Goal: Task Accomplishment & Management: Complete application form

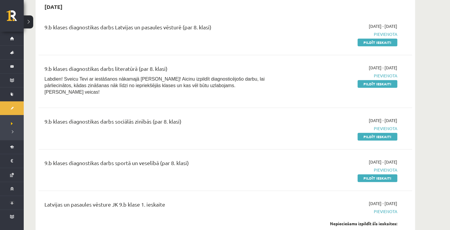
scroll to position [190, 0]
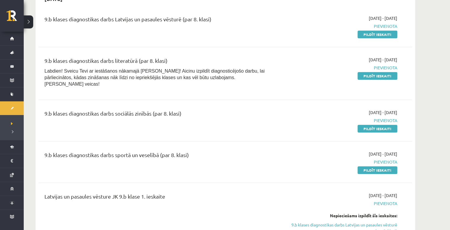
drag, startPoint x: 378, startPoint y: 163, endPoint x: 251, endPoint y: 14, distance: 195.8
click at [378, 166] on link "Pildīt ieskaiti" at bounding box center [378, 170] width 40 height 8
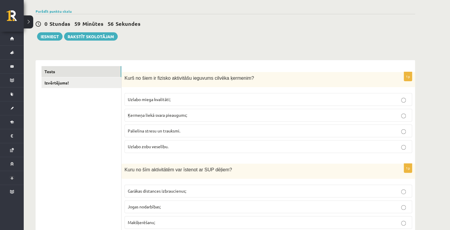
scroll to position [47, 0]
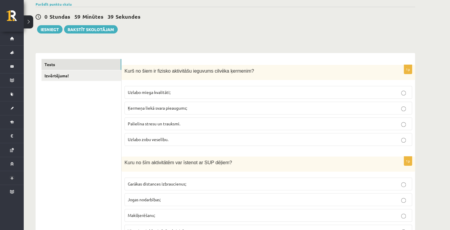
click at [156, 94] on span "Uzlabo miega kvalitāti;" at bounding box center [149, 92] width 43 height 5
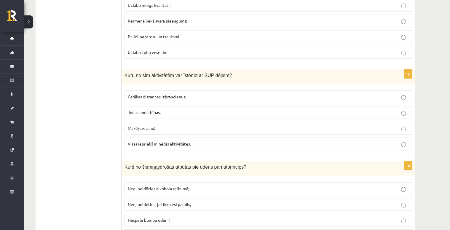
scroll to position [142, 0]
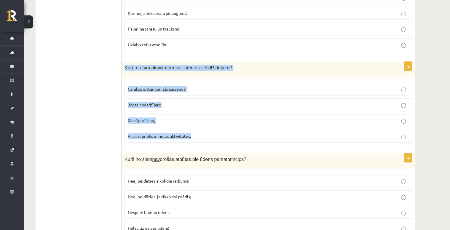
drag, startPoint x: 123, startPoint y: 65, endPoint x: 200, endPoint y: 140, distance: 107.5
click at [200, 140] on div "1p Kuru no šīm aktivitātēm var īstenot ar SUP dēļiem? Garākas distances izbrauc…" at bounding box center [268, 105] width 293 height 86
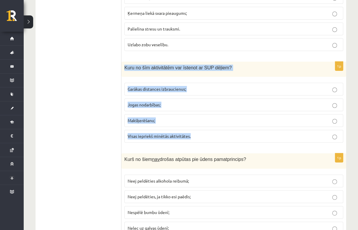
click at [224, 133] on p "Visas iepriekš minētās aktivitātes." at bounding box center [234, 136] width 213 height 6
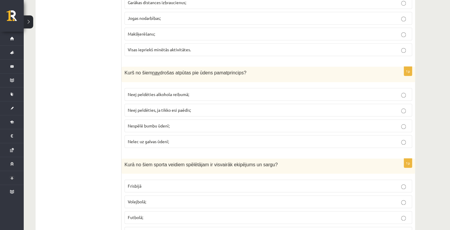
scroll to position [237, 0]
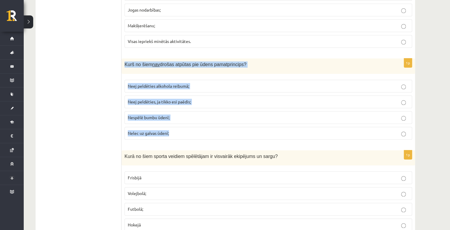
drag, startPoint x: 124, startPoint y: 63, endPoint x: 176, endPoint y: 132, distance: 86.3
click at [176, 132] on div "1p Kurš no šiem nav drošas atpūtas pie ūdens pamatprincips? Neej peldēties alko…" at bounding box center [268, 101] width 293 height 86
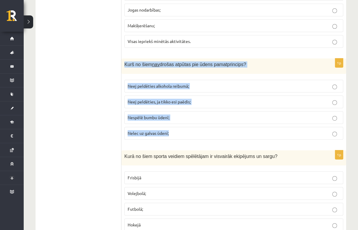
click at [204, 85] on p "Neej peldēties alkohola reibumā;" at bounding box center [234, 86] width 213 height 6
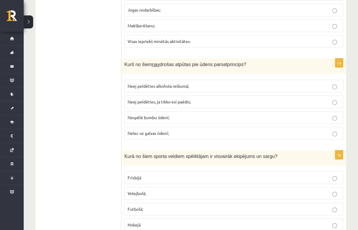
click at [195, 119] on p "Nespēlē bumbu ūdenī;" at bounding box center [234, 117] width 213 height 6
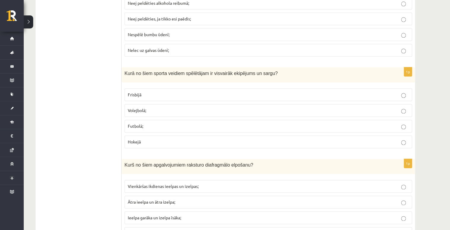
scroll to position [332, 0]
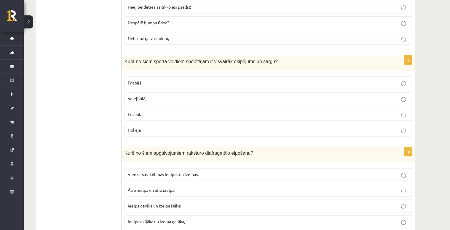
click at [131, 127] on span "Hokejā" at bounding box center [134, 129] width 13 height 5
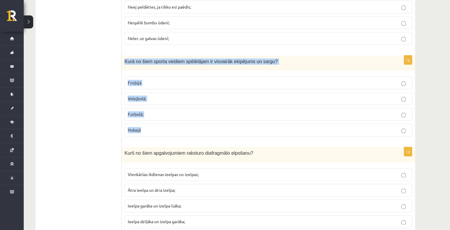
drag, startPoint x: 124, startPoint y: 58, endPoint x: 158, endPoint y: 123, distance: 72.9
click at [158, 123] on div "1p Kurā no šiem sporta veidiem spēlētājam ir visvairāk ekipējums un sargu? Fris…" at bounding box center [268, 98] width 293 height 86
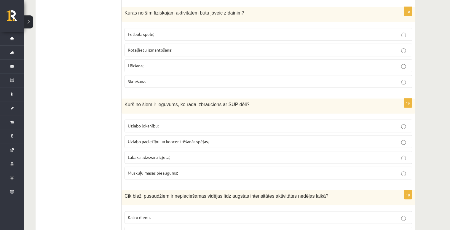
scroll to position [2630, 0]
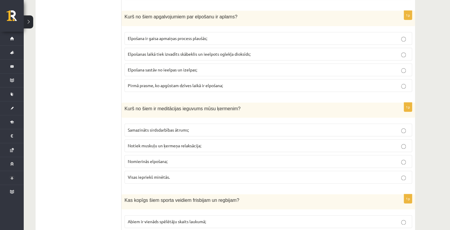
drag, startPoint x: 439, startPoint y: 154, endPoint x: 441, endPoint y: 111, distance: 42.2
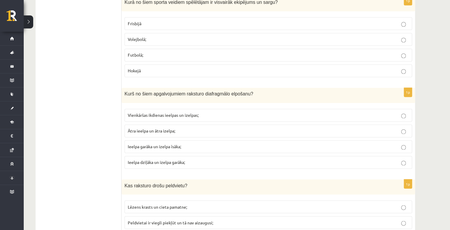
scroll to position [400, 0]
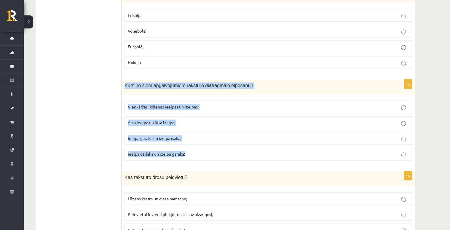
drag, startPoint x: 124, startPoint y: 83, endPoint x: 200, endPoint y: 157, distance: 105.7
click at [200, 157] on div "1p Kurš no šiem apgalvojumiem raksturo diafragmālo elpošanu? Vienkāršas ikdiena…" at bounding box center [268, 122] width 293 height 86
click at [194, 151] on p "Ieelpa dziļāka un izelpa garāka;" at bounding box center [268, 154] width 281 height 6
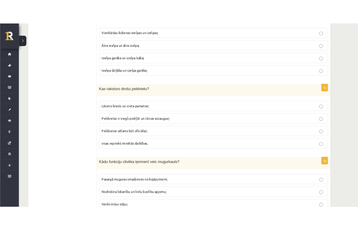
scroll to position [518, 0]
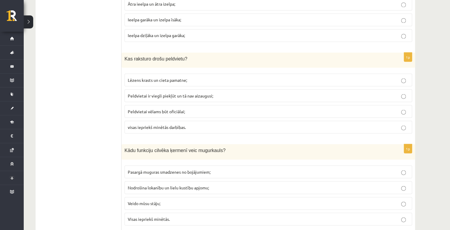
click at [155, 94] on span "Peldvietai ir viegli piekļūt un tā nav aizaugusi;" at bounding box center [170, 95] width 85 height 5
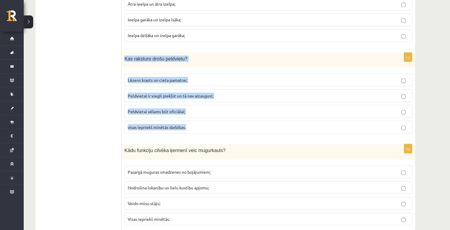
drag, startPoint x: 123, startPoint y: 55, endPoint x: 206, endPoint y: 131, distance: 112.5
click at [206, 131] on div "1p Kas raksturo drošu peldvietu? Lēzens krasts un cieta pamatne; Peldvietai ir …" at bounding box center [268, 95] width 293 height 86
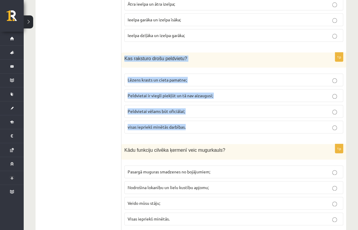
click at [190, 126] on p "visas iepriekš minētās darbības." at bounding box center [234, 127] width 213 height 6
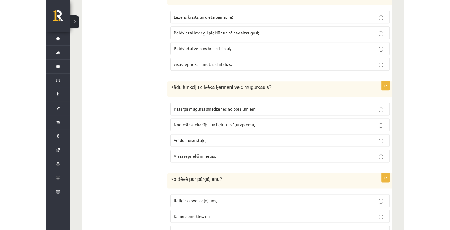
scroll to position [589, 0]
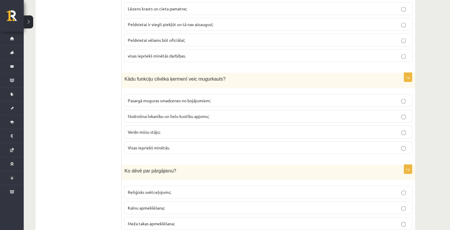
click at [161, 147] on p "Visas iepriekš minētās." at bounding box center [268, 148] width 281 height 6
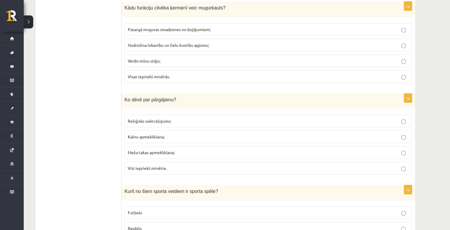
scroll to position [684, 0]
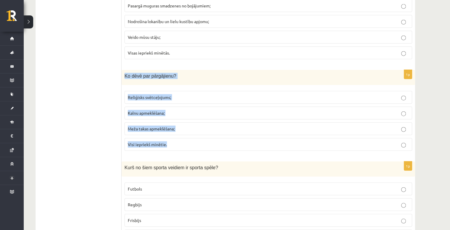
drag, startPoint x: 123, startPoint y: 71, endPoint x: 181, endPoint y: 136, distance: 87.6
click at [181, 136] on div "1p Ko dēvē par pārgājienu? Reliģisks svētceļojums; Kalnu apmeklēšana; Meža taka…" at bounding box center [268, 113] width 293 height 86
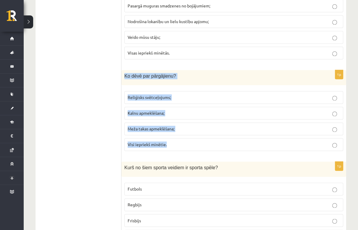
click at [202, 144] on label "Visi iepriekš minētie." at bounding box center [234, 144] width 219 height 13
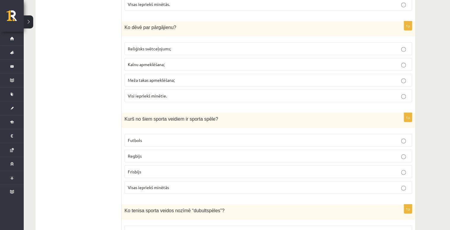
scroll to position [755, 0]
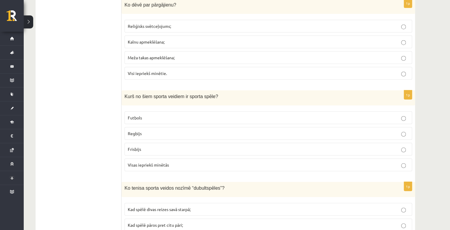
click at [183, 159] on label "Visas iepriekš minētās" at bounding box center [269, 165] width 288 height 13
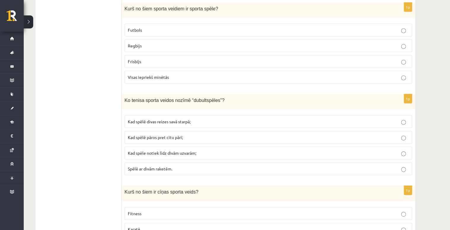
scroll to position [850, 0]
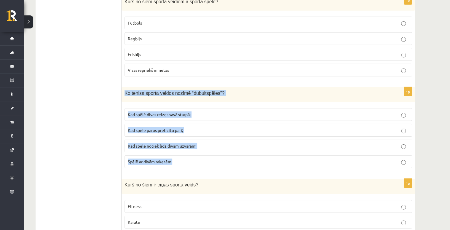
drag, startPoint x: 125, startPoint y: 90, endPoint x: 178, endPoint y: 153, distance: 82.3
click at [178, 153] on div "1p Ko tenisa sporta veidos nozīmē “dubultspēles”? Kad spēlē divas reizes savā s…" at bounding box center [268, 130] width 293 height 86
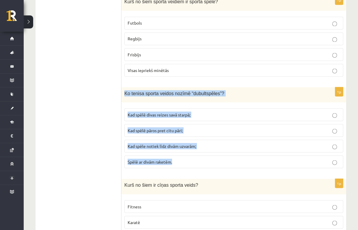
click at [184, 127] on p "Kad spēlē pāros pret citu pāri;" at bounding box center [234, 130] width 213 height 6
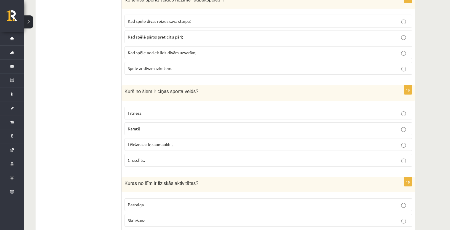
scroll to position [945, 0]
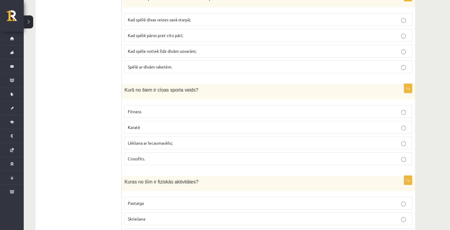
click at [183, 124] on p "Karatē" at bounding box center [268, 127] width 281 height 6
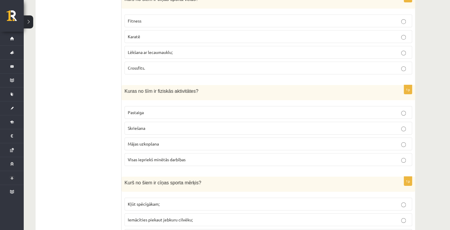
scroll to position [1040, 0]
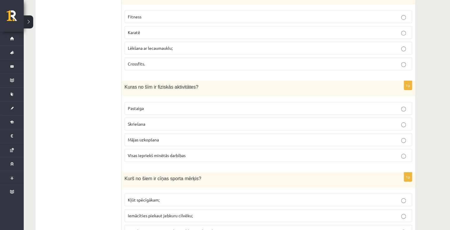
click at [190, 152] on p "Visas iepriekš minētās darbības" at bounding box center [268, 155] width 281 height 6
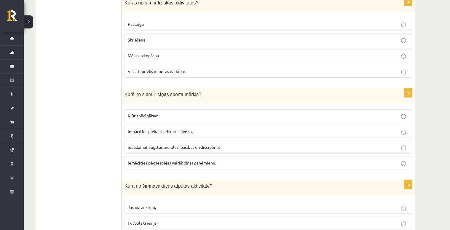
scroll to position [1135, 0]
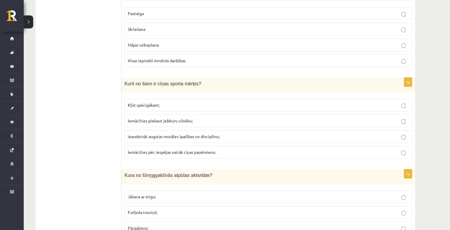
click at [211, 134] on span "ieaudzināt augstas morāles īpašības un disciplīnu;" at bounding box center [174, 136] width 92 height 5
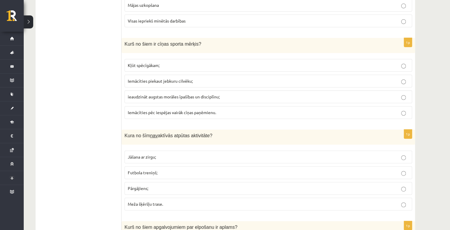
scroll to position [1182, 0]
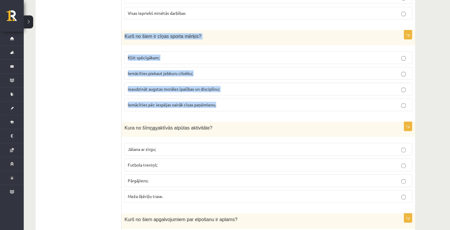
drag, startPoint x: 124, startPoint y: 28, endPoint x: 219, endPoint y: 96, distance: 117.0
click at [219, 96] on div "1p Kurš no šiem ir cīņas sporta mērķis? Kļūt spēcīgākam; Iemācīties piekaut jeb…" at bounding box center [268, 73] width 293 height 86
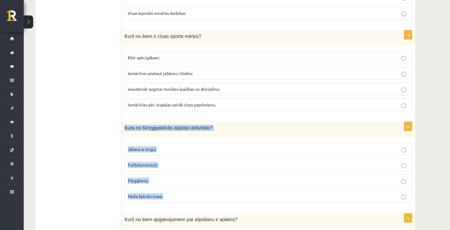
drag, startPoint x: 123, startPoint y: 121, endPoint x: 225, endPoint y: 183, distance: 118.7
click at [225, 183] on div "1p Kura no šīm nav aktīvās atpūtas aktivitāte? Jāšana ar zirgu; Futbola treniņš…" at bounding box center [268, 165] width 293 height 86
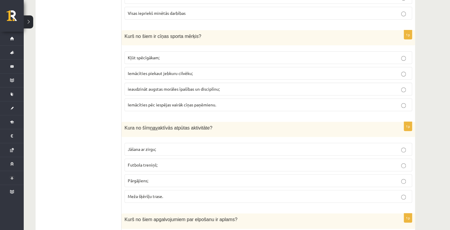
click at [180, 178] on p "Pārgājiens;" at bounding box center [268, 181] width 281 height 6
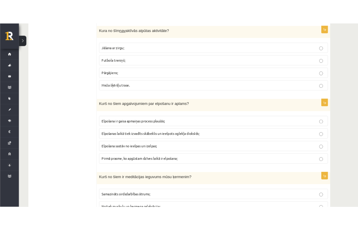
scroll to position [1325, 0]
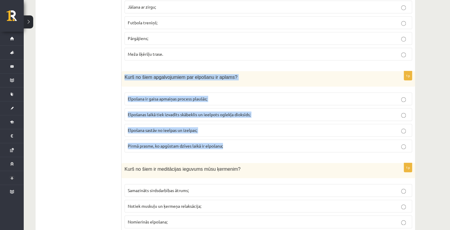
drag, startPoint x: 124, startPoint y: 71, endPoint x: 230, endPoint y: 135, distance: 124.2
click at [230, 135] on div "1p Kurš no šiem apgalvojumiem par elpošanu ir aplams? Elpošana ir gaisa apmaiņa…" at bounding box center [268, 114] width 293 height 86
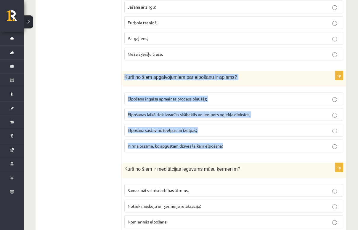
click at [241, 112] on span "Elpošanas laikā tiek izvadīts skābeklis un ieelpots oglekļa dioksīds;" at bounding box center [189, 114] width 123 height 5
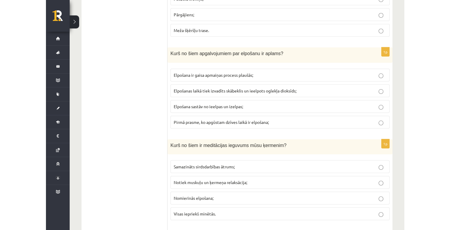
scroll to position [1372, 0]
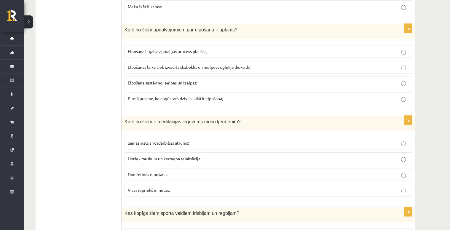
click at [222, 184] on label "Visas iepriekš minētās." at bounding box center [269, 190] width 288 height 13
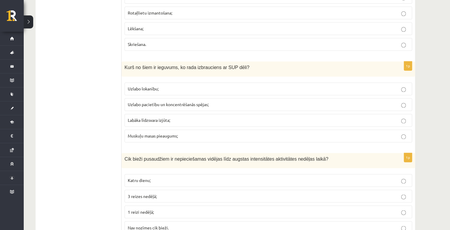
scroll to position [2630, 0]
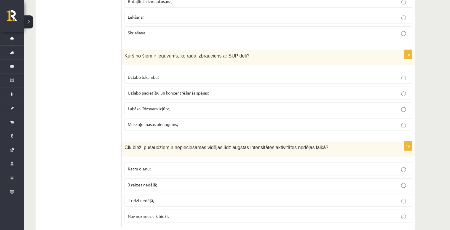
click at [177, 181] on p "3 reizes nedēļā;" at bounding box center [268, 184] width 281 height 6
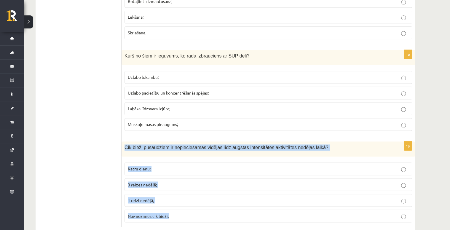
drag, startPoint x: 123, startPoint y: 135, endPoint x: 175, endPoint y: 197, distance: 80.8
click at [175, 197] on div "1p Cik bieži pusaudžiem ir nepieciešamas vidējas līdz augstas intensitātes akti…" at bounding box center [268, 184] width 293 height 86
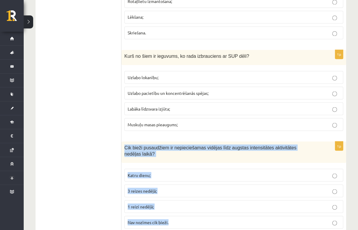
click at [220, 172] on p "Katru dienu;" at bounding box center [234, 175] width 213 height 6
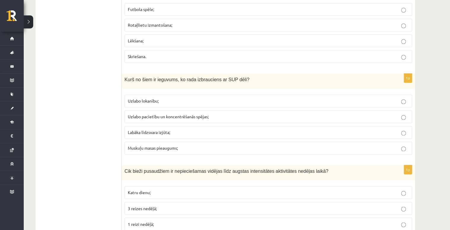
scroll to position [2582, 0]
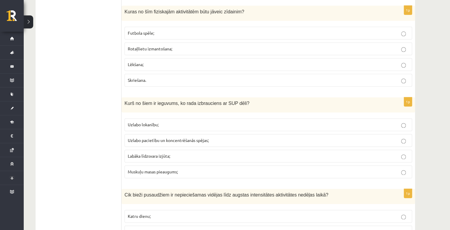
click at [176, 138] on span "Uzlabo pacietību un koncentrēšanās spējas;" at bounding box center [168, 140] width 81 height 5
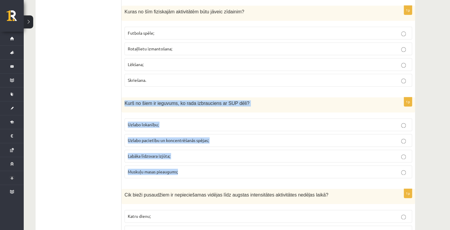
drag, startPoint x: 125, startPoint y: 90, endPoint x: 181, endPoint y: 156, distance: 87.0
click at [181, 156] on div "1p Kurš no šiem ir ieguvums, ko rada izbrauciens ar SUP dēli? Uzlabo lokanību; …" at bounding box center [268, 140] width 293 height 86
click at [173, 153] on p "Labāka līdzsvara izjūta;" at bounding box center [268, 156] width 281 height 6
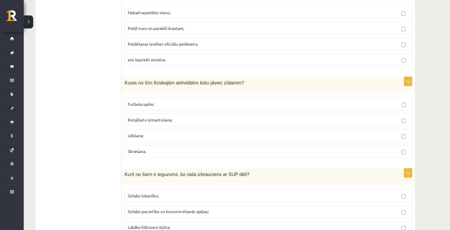
scroll to position [2487, 0]
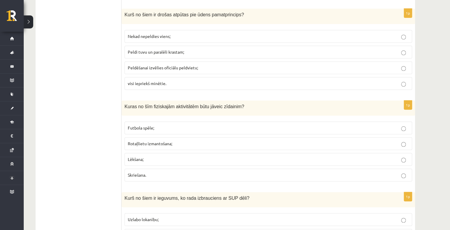
click at [169, 141] on p "Rotaļlietu izmantošana;" at bounding box center [268, 144] width 281 height 6
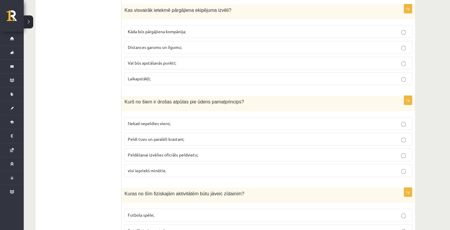
scroll to position [2392, 0]
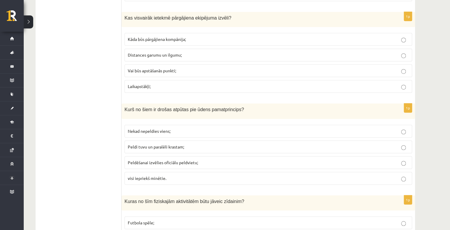
click at [155, 175] on span "visi iepriekš minētie." at bounding box center [147, 177] width 39 height 5
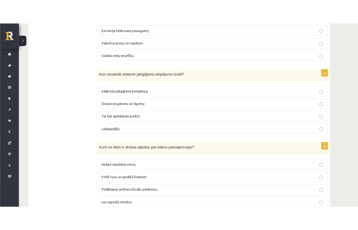
scroll to position [2321, 0]
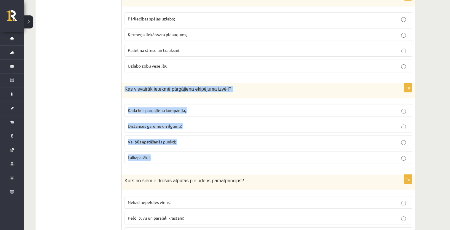
drag, startPoint x: 124, startPoint y: 76, endPoint x: 188, endPoint y: 149, distance: 97.9
click at [188, 149] on div "1p Kas visvairāk ietekmē pārgājiena ekipējuma izvēli? Kāda būs pārgājiena kompā…" at bounding box center [268, 126] width 293 height 86
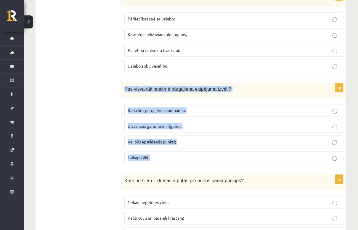
click at [197, 123] on p "Distances garumu un ilgumu;" at bounding box center [234, 126] width 213 height 6
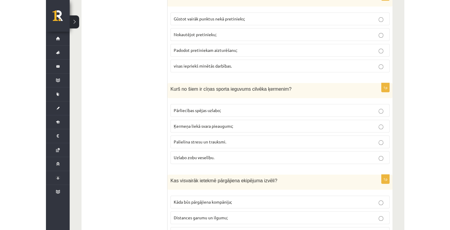
scroll to position [2226, 0]
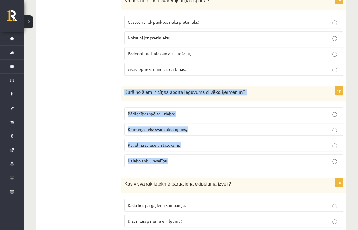
drag, startPoint x: 125, startPoint y: 80, endPoint x: 184, endPoint y: 150, distance: 92.1
click at [184, 150] on div "1p Kurš no šiem ir cīņas sporta ieguvums cilvēka ķermenim? Pārliecības spējas u…" at bounding box center [234, 129] width 225 height 86
click at [197, 111] on p "Pārliecības spējas uzlabo;" at bounding box center [234, 114] width 213 height 6
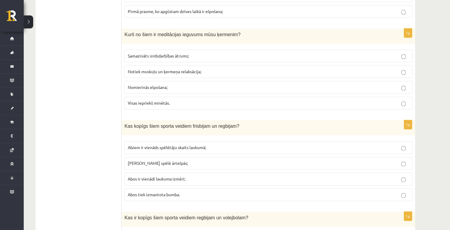
scroll to position [1467, 0]
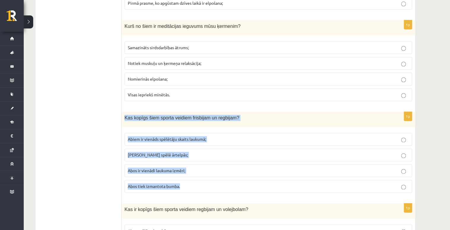
drag, startPoint x: 124, startPoint y: 112, endPoint x: 187, endPoint y: 178, distance: 91.0
click at [187, 178] on div "1p Kas kopīgs šiem sporta veidiem frisbijam un regbijam? Abiem ir vienāds spēlē…" at bounding box center [268, 155] width 293 height 86
click at [179, 183] on p "Abos tiek izmantota bumba." at bounding box center [268, 186] width 281 height 6
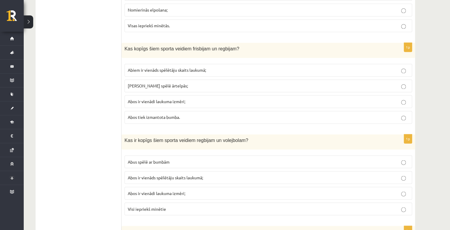
scroll to position [1562, 0]
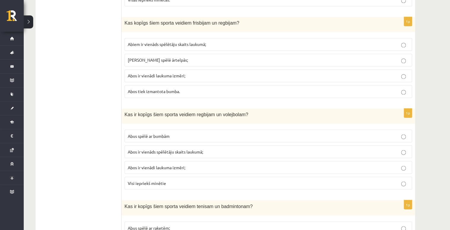
click at [131, 133] on span "Abus spēlē ar bumbām" at bounding box center [149, 135] width 42 height 5
click at [178, 133] on p "Abus spēlē ar bumbām" at bounding box center [268, 136] width 281 height 6
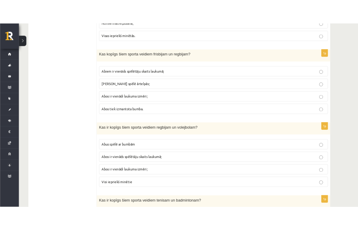
scroll to position [1539, 0]
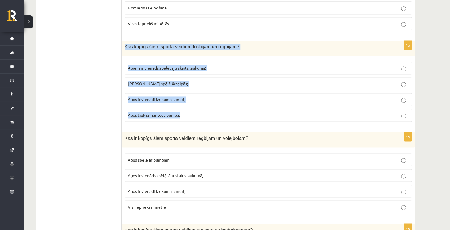
drag, startPoint x: 125, startPoint y: 39, endPoint x: 181, endPoint y: 110, distance: 90.6
click at [181, 110] on div "1p Kas kopīgs šiem sporta veidiem frisbijam un regbijam? Abiem ir vienāds spēlē…" at bounding box center [268, 84] width 293 height 86
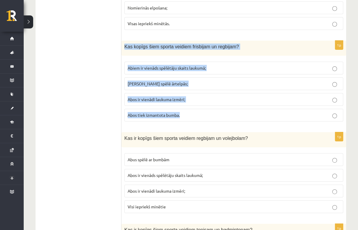
click at [203, 96] on p "Abos ir vienādi laukuma izmēri;" at bounding box center [234, 99] width 213 height 6
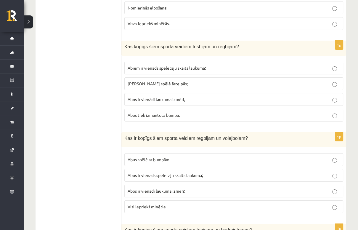
click at [167, 65] on span "Abiem ir vienāds spēlētāju skaits laukumā;" at bounding box center [167, 67] width 78 height 5
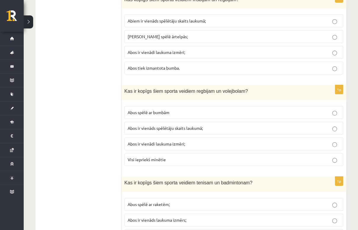
scroll to position [1586, 0]
click at [170, 125] on span "Abos ir vienāds spēlētāju skaits laukumā;" at bounding box center [165, 127] width 75 height 5
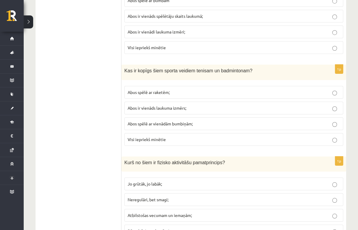
scroll to position [1705, 0]
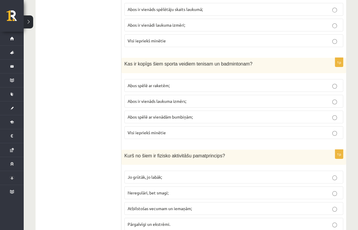
click at [133, 82] on p "Abus spēlē ar raketēm;" at bounding box center [234, 85] width 213 height 6
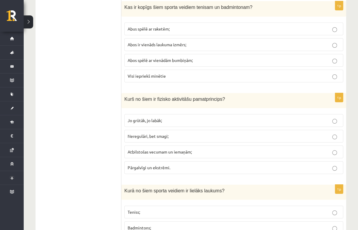
scroll to position [1776, 0]
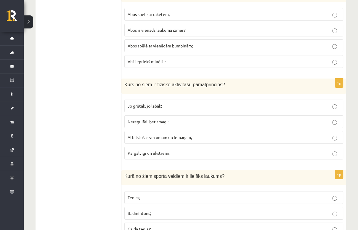
click at [213, 134] on p "Atbilstošas vecumam un iemaņām;" at bounding box center [234, 137] width 213 height 6
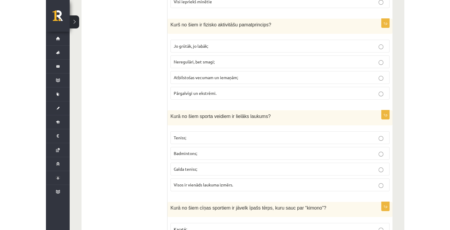
scroll to position [1847, 0]
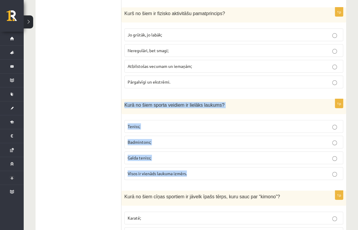
drag, startPoint x: 125, startPoint y: 94, endPoint x: 191, endPoint y: 160, distance: 93.5
click at [191, 160] on div "1p Kurā no šiem sporta veidiem ir lielāks laukums? Teniss; Badmintons; Galda te…" at bounding box center [234, 142] width 225 height 86
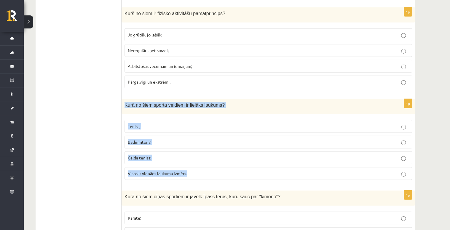
click at [172, 123] on p "Teniss;" at bounding box center [268, 126] width 281 height 6
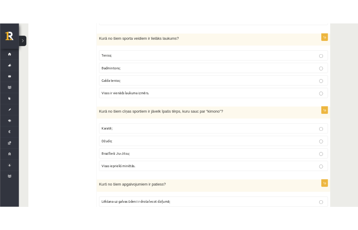
scroll to position [1942, 0]
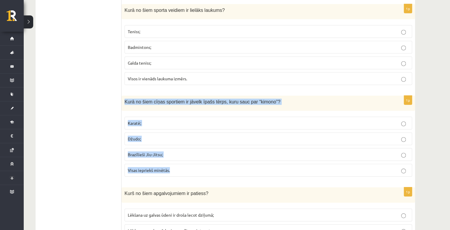
drag, startPoint x: 122, startPoint y: 92, endPoint x: 184, endPoint y: 163, distance: 94.4
click at [184, 163] on div "1p Kurā no šiem cīņas sportiem ir jāvelk īpašs tērps, kuru sauc par “kimono”? K…" at bounding box center [268, 139] width 293 height 86
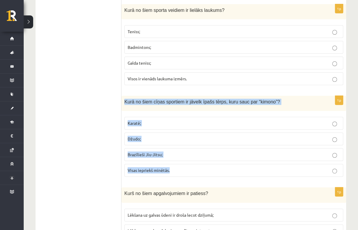
click at [212, 167] on p "Visas iepriekš minētās." at bounding box center [234, 170] width 213 height 6
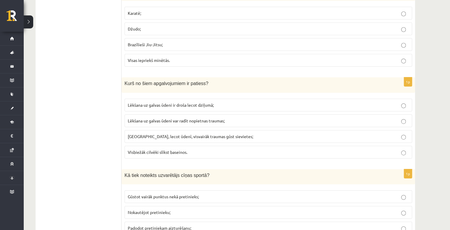
scroll to position [2060, 0]
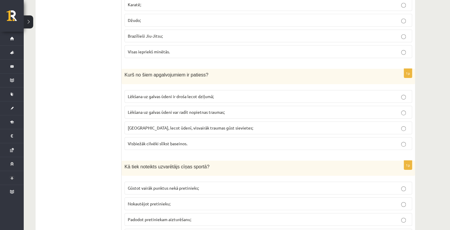
click at [260, 109] on p "Lēkšana uz galvas ūdeni var radīt nopietnas traumas;" at bounding box center [268, 112] width 281 height 6
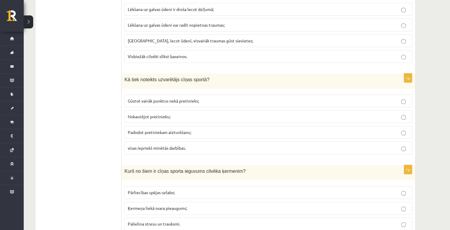
scroll to position [2155, 0]
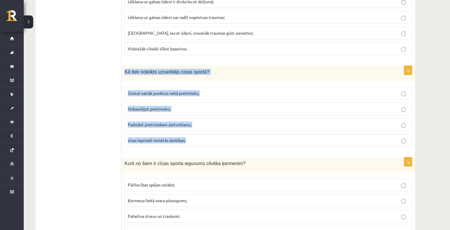
drag, startPoint x: 124, startPoint y: 61, endPoint x: 191, endPoint y: 125, distance: 92.7
click at [191, 125] on div "1p Kā tiek noteikts uzvarētājs cīņas sportā? Gūstot vairāk punktus nekā pretini…" at bounding box center [268, 109] width 293 height 86
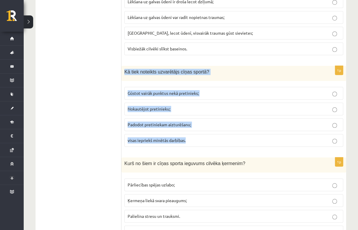
click at [204, 137] on p "visas iepriekš minētās darbības." at bounding box center [234, 140] width 213 height 6
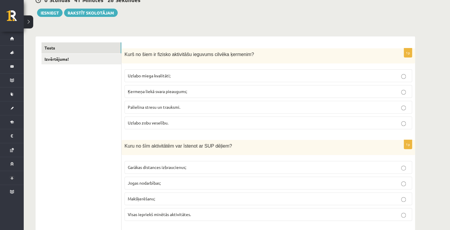
scroll to position [0, 0]
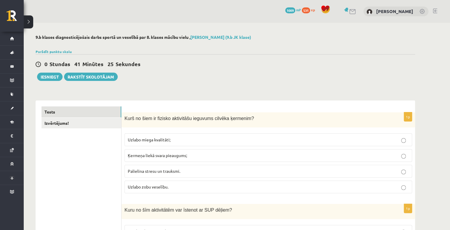
drag, startPoint x: 433, startPoint y: 114, endPoint x: 388, endPoint y: 24, distance: 100.5
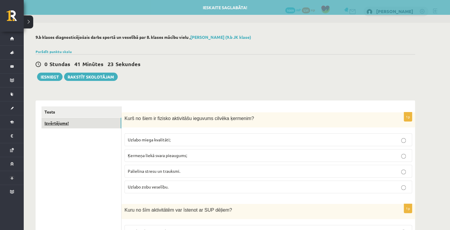
click at [96, 121] on link "Izvērtējums!" at bounding box center [82, 123] width 80 height 11
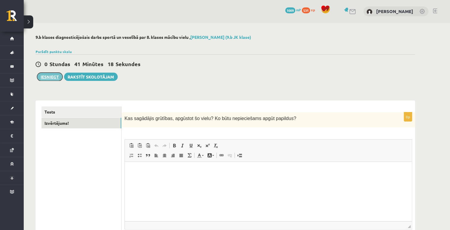
click at [56, 77] on button "Iesniegt" at bounding box center [49, 77] width 25 height 8
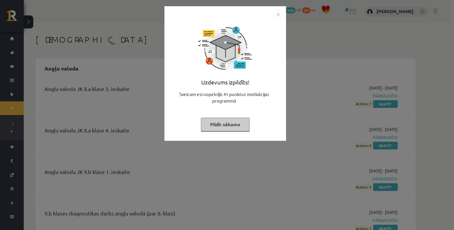
click at [279, 17] on img "Close" at bounding box center [277, 14] width 9 height 9
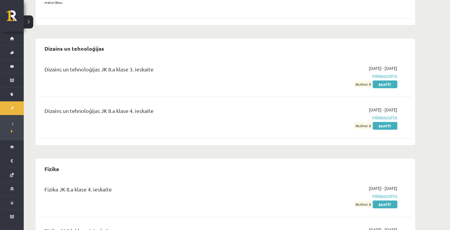
scroll to position [403, 0]
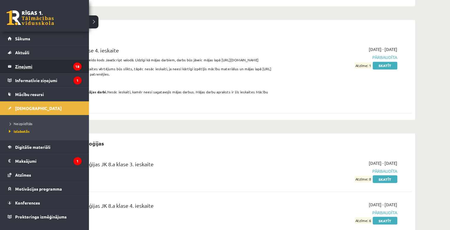
click at [27, 66] on legend "Ziņojumi 18" at bounding box center [48, 67] width 66 height 14
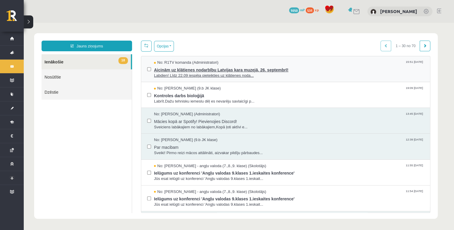
click at [282, 74] on span "Labdien! Līdz 22.09 iespēja pieteikties uz klātienes noda..." at bounding box center [289, 76] width 270 height 6
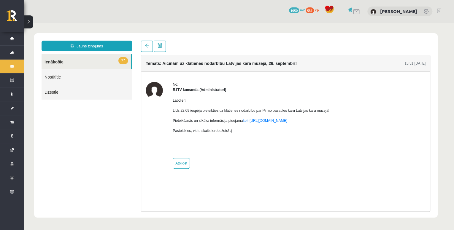
click at [52, 64] on link "17 Ienākošie" at bounding box center [86, 61] width 89 height 15
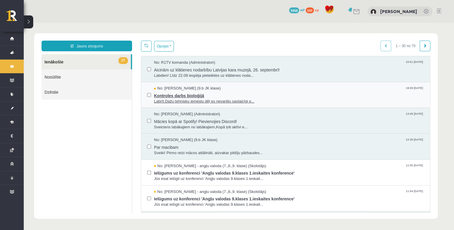
click at [254, 90] on div "No: [PERSON_NAME] (9.b JK klase) 19:09 [DATE]" at bounding box center [289, 89] width 270 height 6
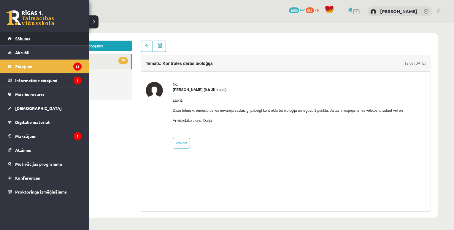
click at [45, 40] on link "Sākums" at bounding box center [45, 39] width 74 height 14
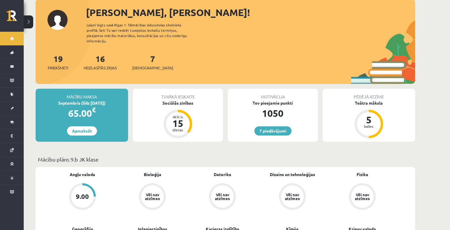
scroll to position [71, 0]
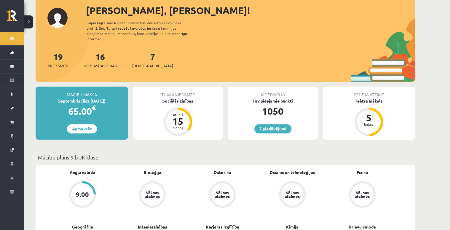
click at [193, 98] on div "Sociālās zinības" at bounding box center [178, 101] width 90 height 6
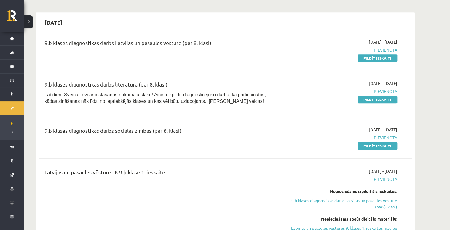
scroll to position [166, 0]
